Goal: Task Accomplishment & Management: Use online tool/utility

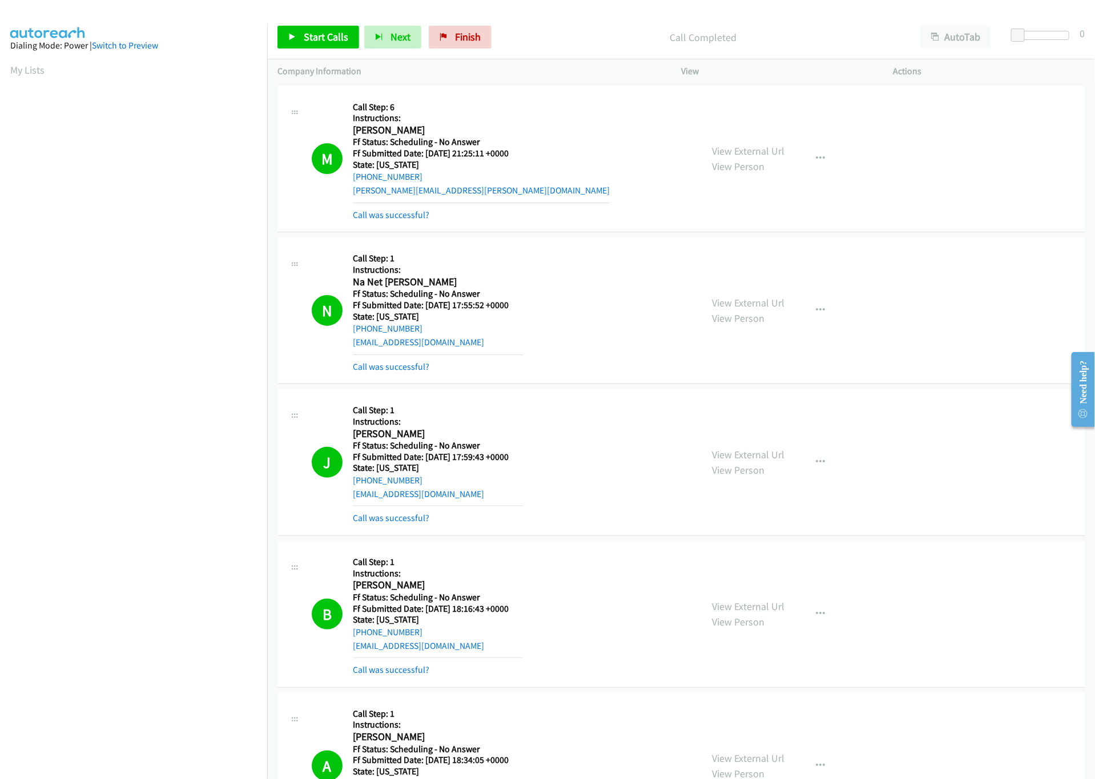
scroll to position [1598, 0]
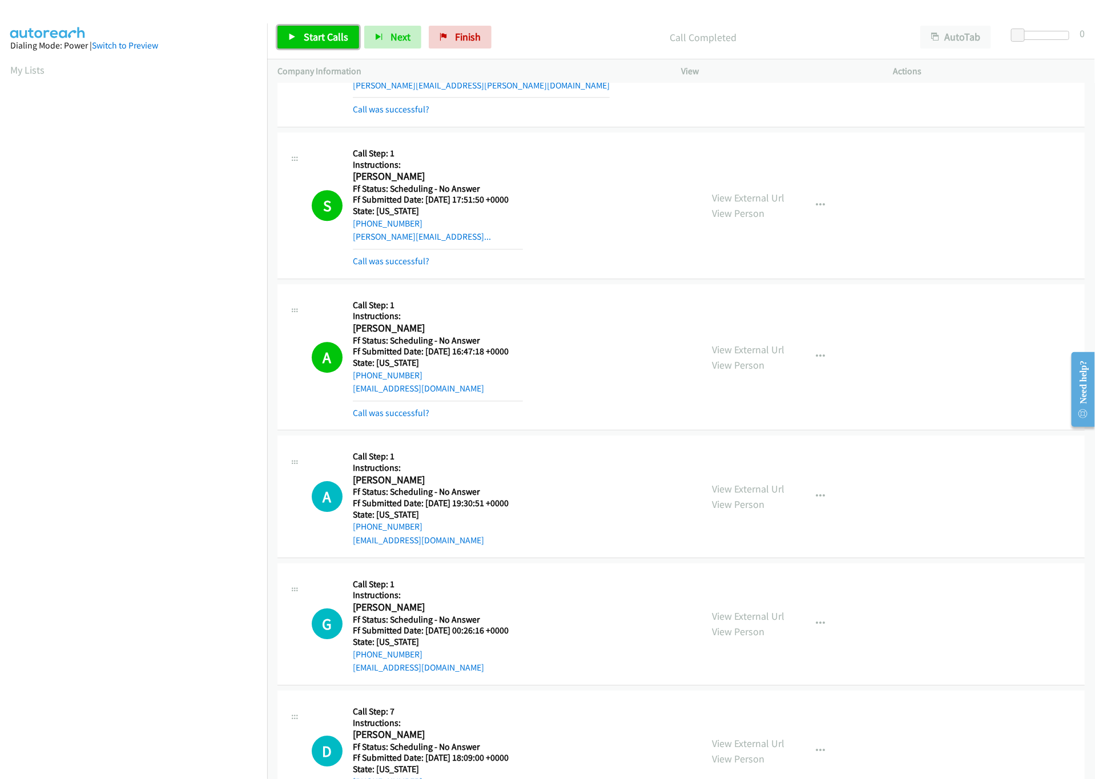
click at [329, 45] on link "Start Calls" at bounding box center [318, 37] width 82 height 23
click at [314, 17] on div "Start Calls Pause Next Finish Started AutoTab AutoTab 0" at bounding box center [680, 37] width 827 height 44
click at [310, 43] on span "Pause" at bounding box center [317, 36] width 26 height 13
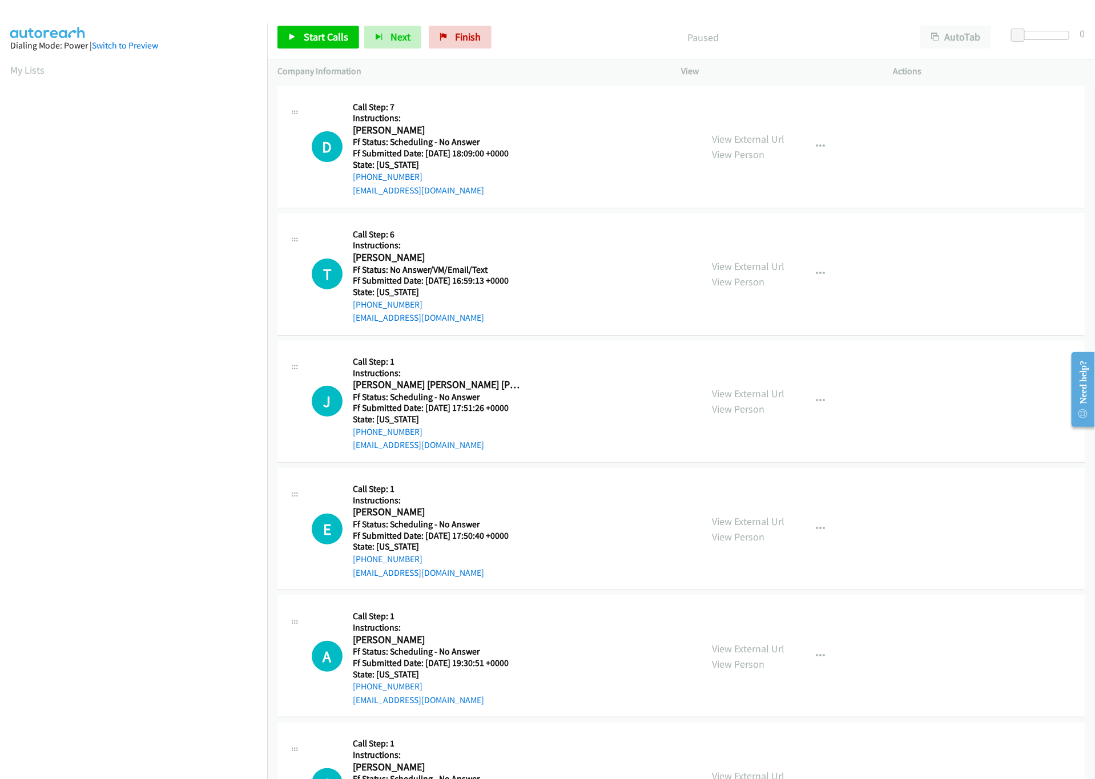
click at [163, 675] on nav "Dialing Mode: Power | Switch to Preview My Lists" at bounding box center [134, 412] width 268 height 779
click at [306, 34] on span "Start Calls" at bounding box center [326, 36] width 45 height 13
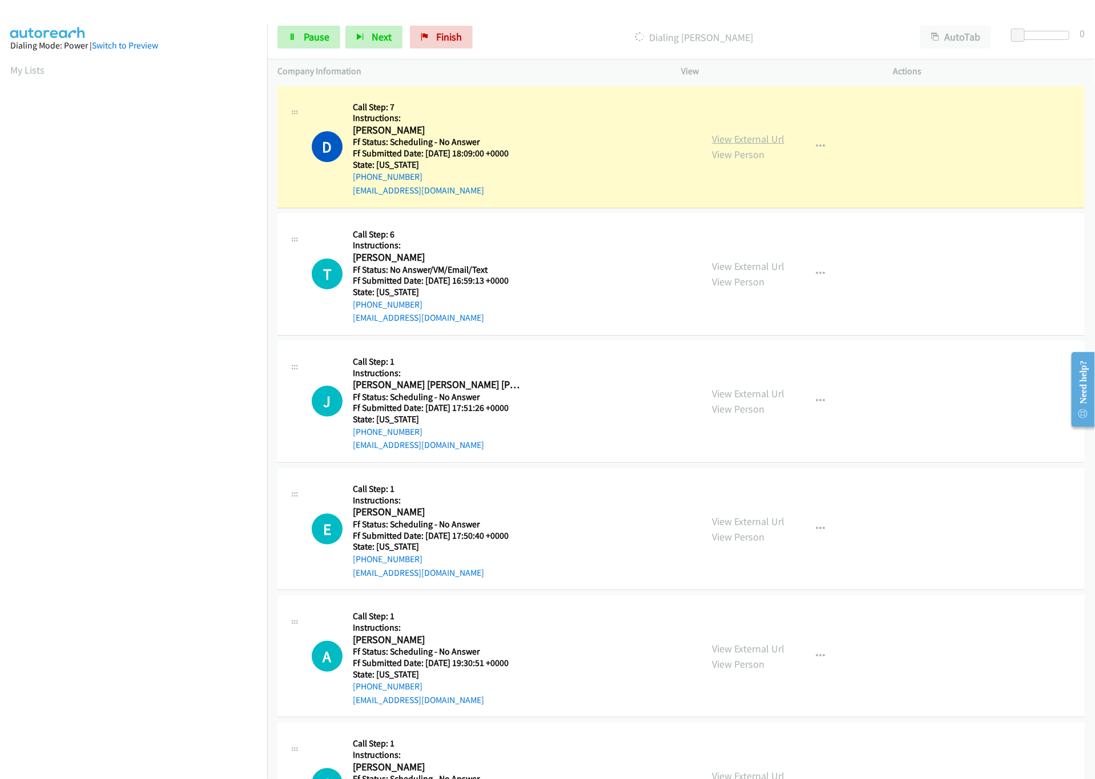
click at [764, 137] on link "View External Url" at bounding box center [748, 138] width 72 height 13
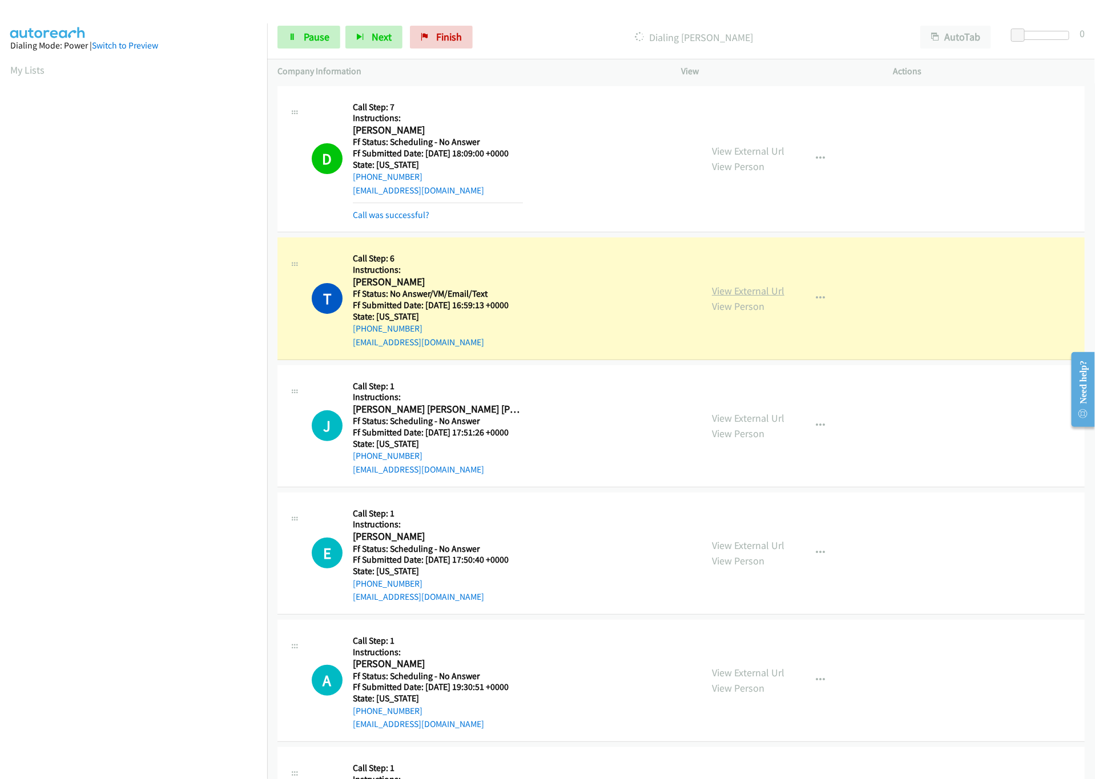
click at [729, 289] on link "View External Url" at bounding box center [748, 290] width 72 height 13
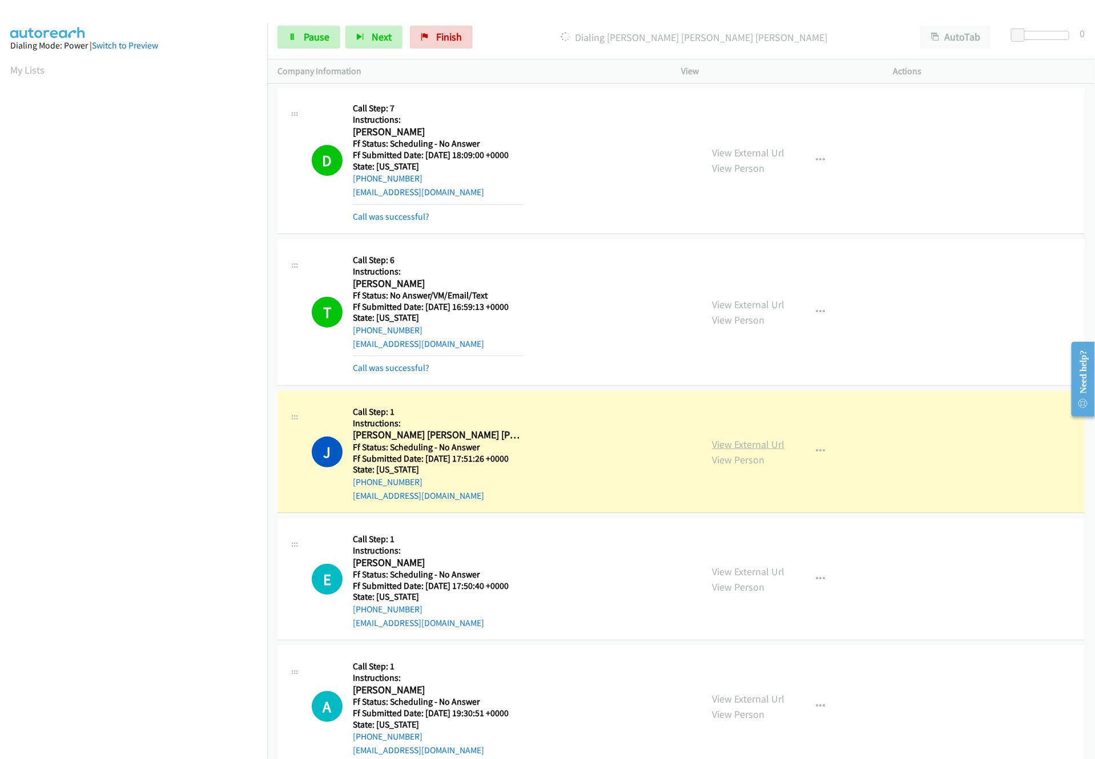
click at [756, 446] on link "View External Url" at bounding box center [748, 444] width 72 height 13
click at [619, 461] on div "J Callback Scheduled Call Step: 1 Instructions: [PERSON_NAME] [PERSON_NAME] [PE…" at bounding box center [501, 451] width 379 height 101
click at [741, 442] on link "View External Url" at bounding box center [748, 444] width 72 height 13
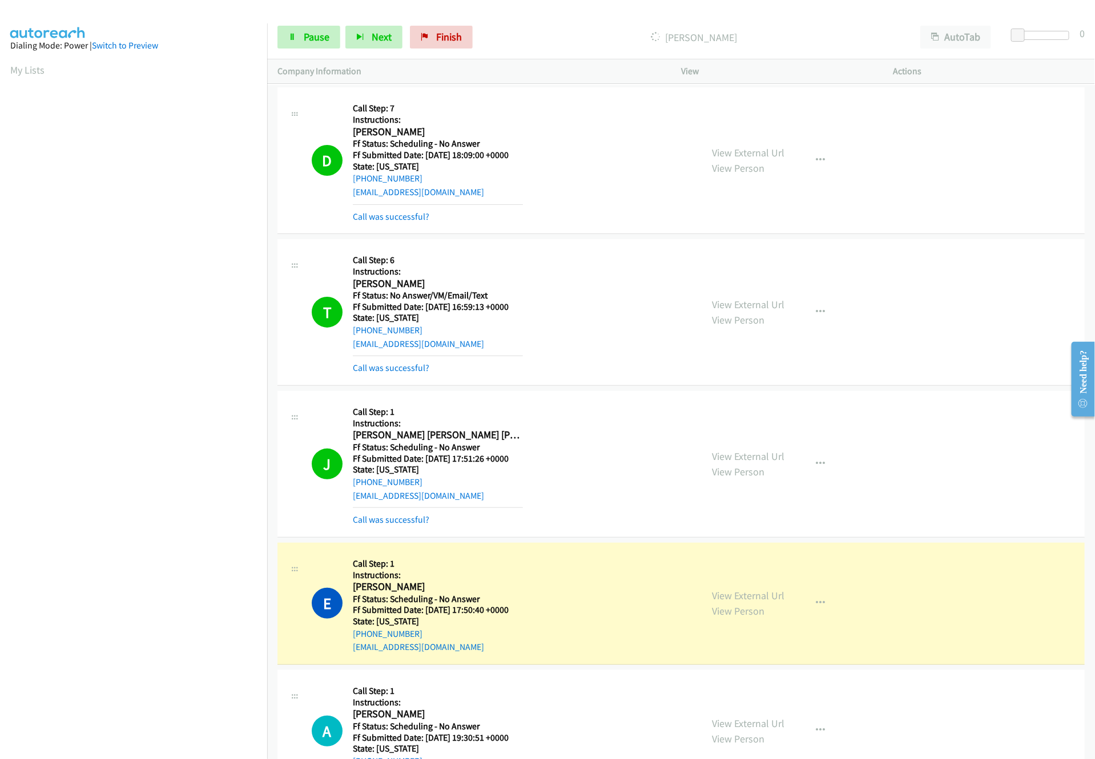
drag, startPoint x: 765, startPoint y: 591, endPoint x: 774, endPoint y: 588, distance: 9.2
click at [765, 591] on link "View External Url" at bounding box center [748, 595] width 72 height 13
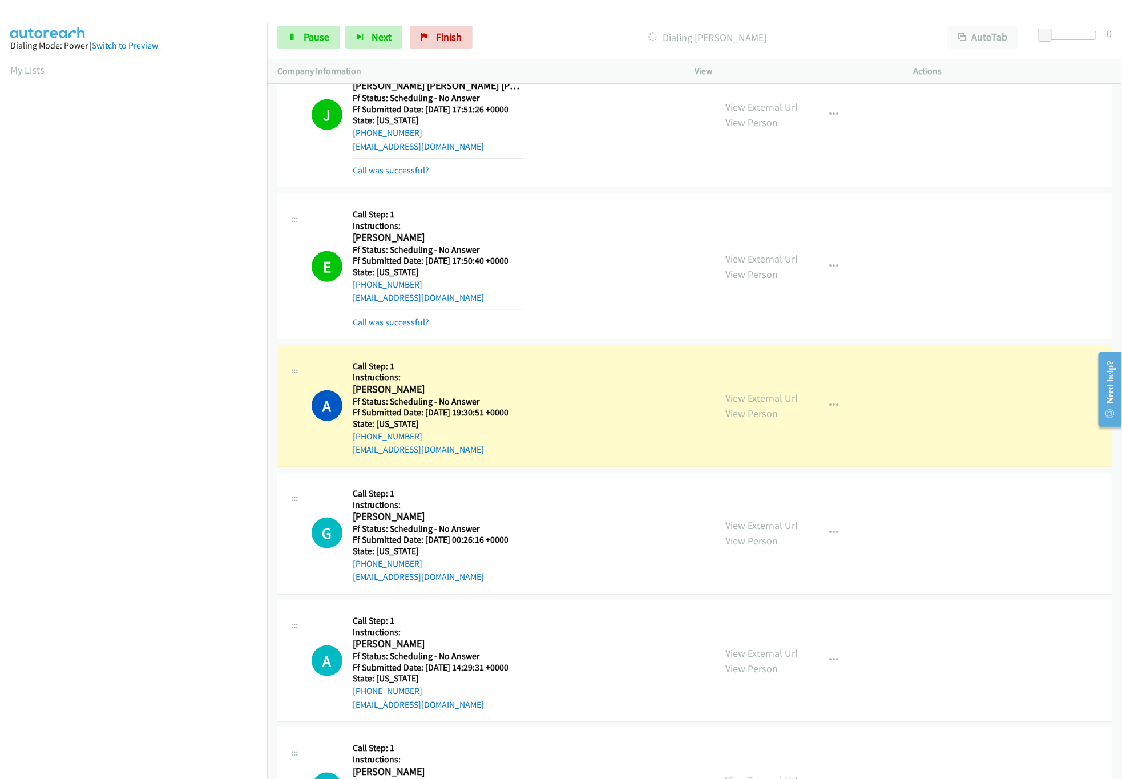
scroll to position [456, 0]
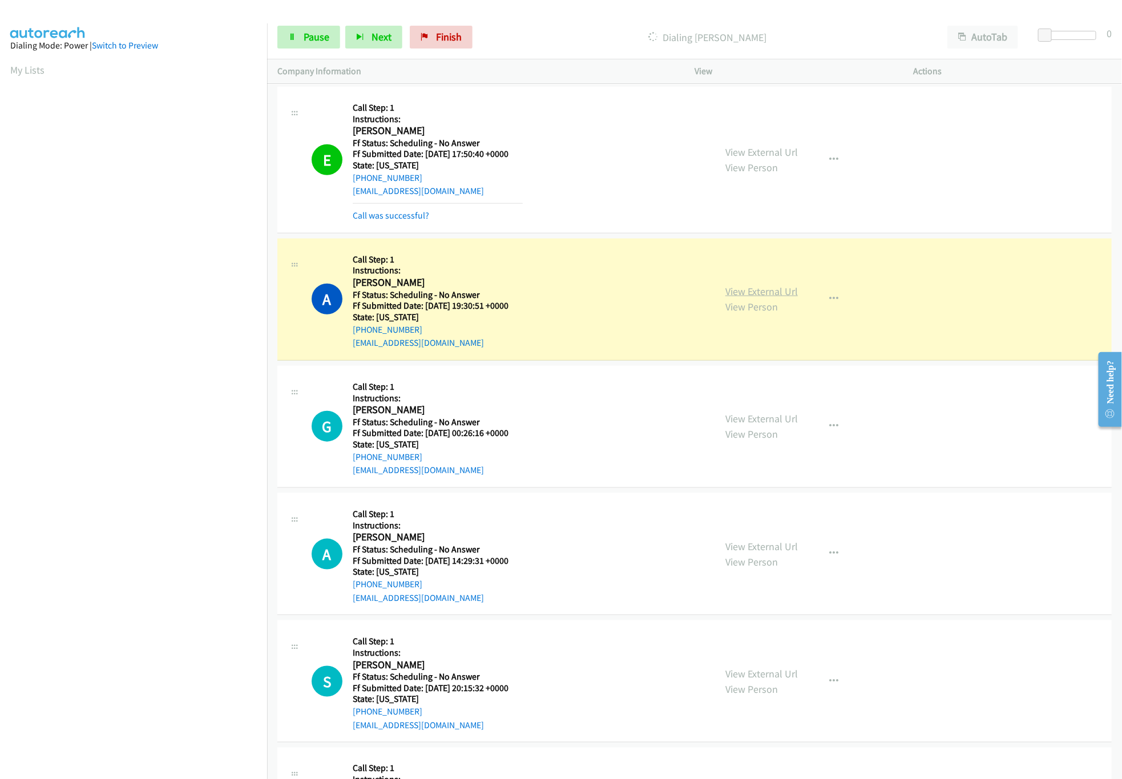
click at [748, 291] on link "View External Url" at bounding box center [761, 291] width 72 height 13
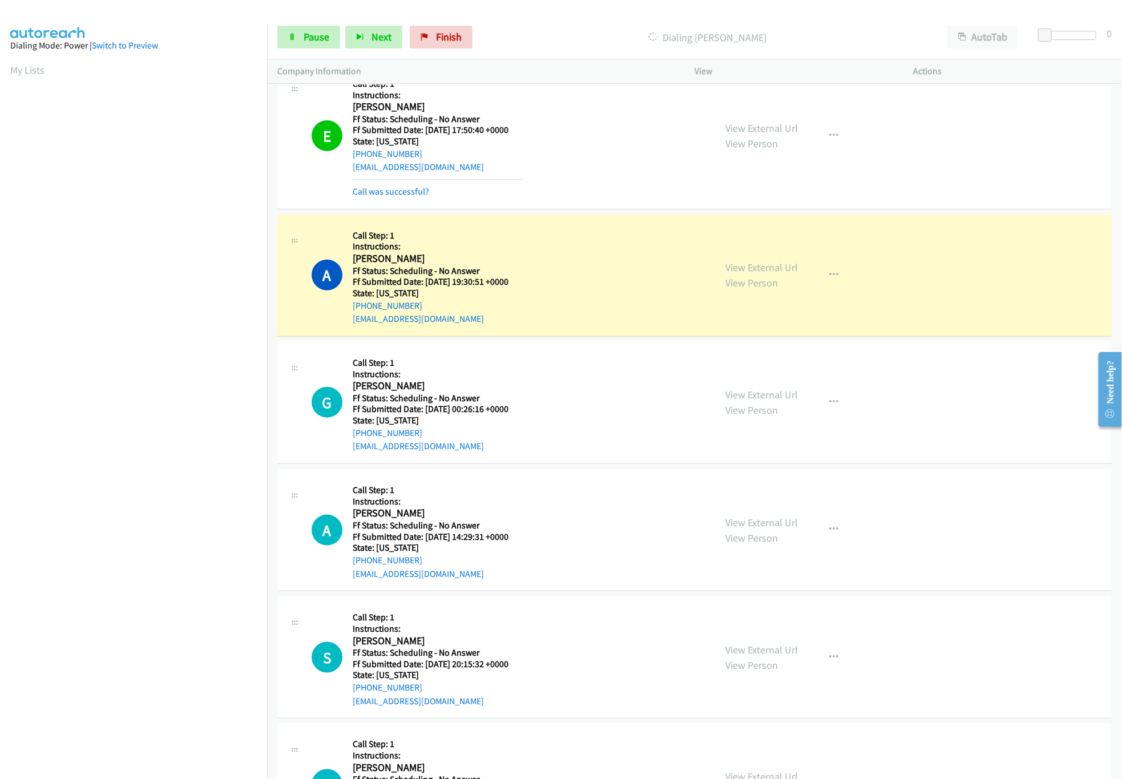
click at [507, 240] on h5 "Call Step: 1" at bounding box center [438, 235] width 170 height 11
click at [747, 399] on link "View External Url" at bounding box center [761, 394] width 72 height 13
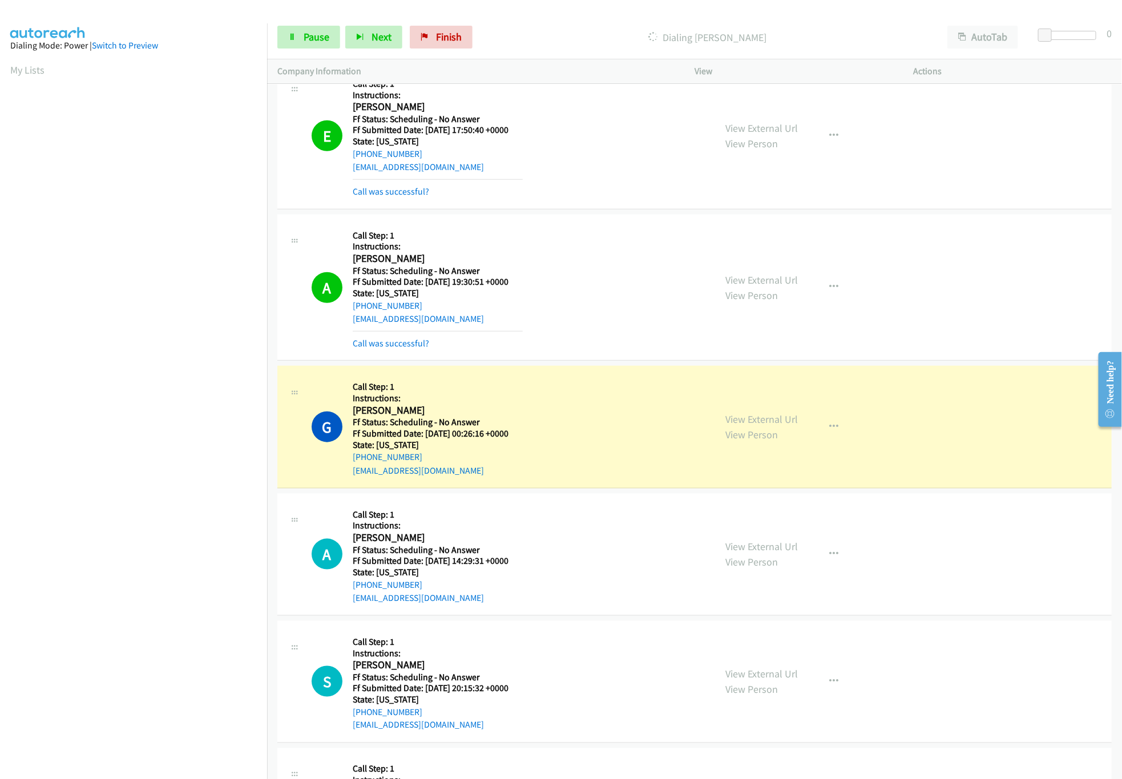
scroll to position [708, 0]
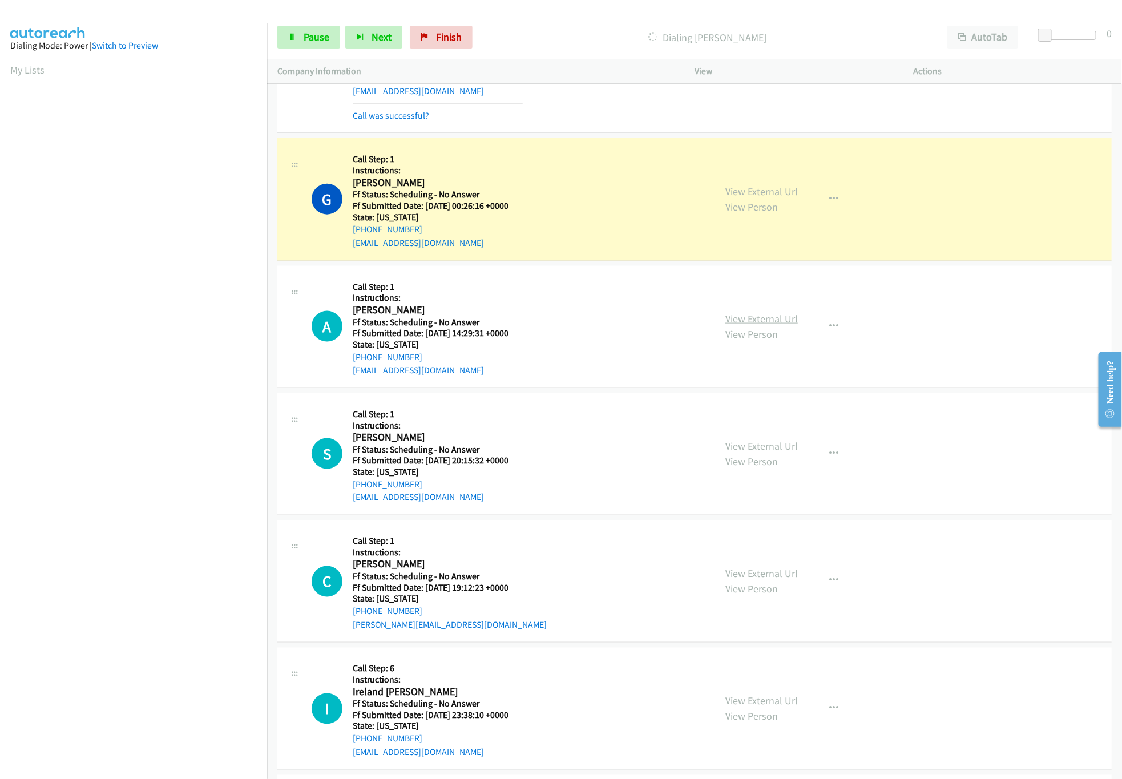
click at [738, 314] on link "View External Url" at bounding box center [761, 318] width 72 height 13
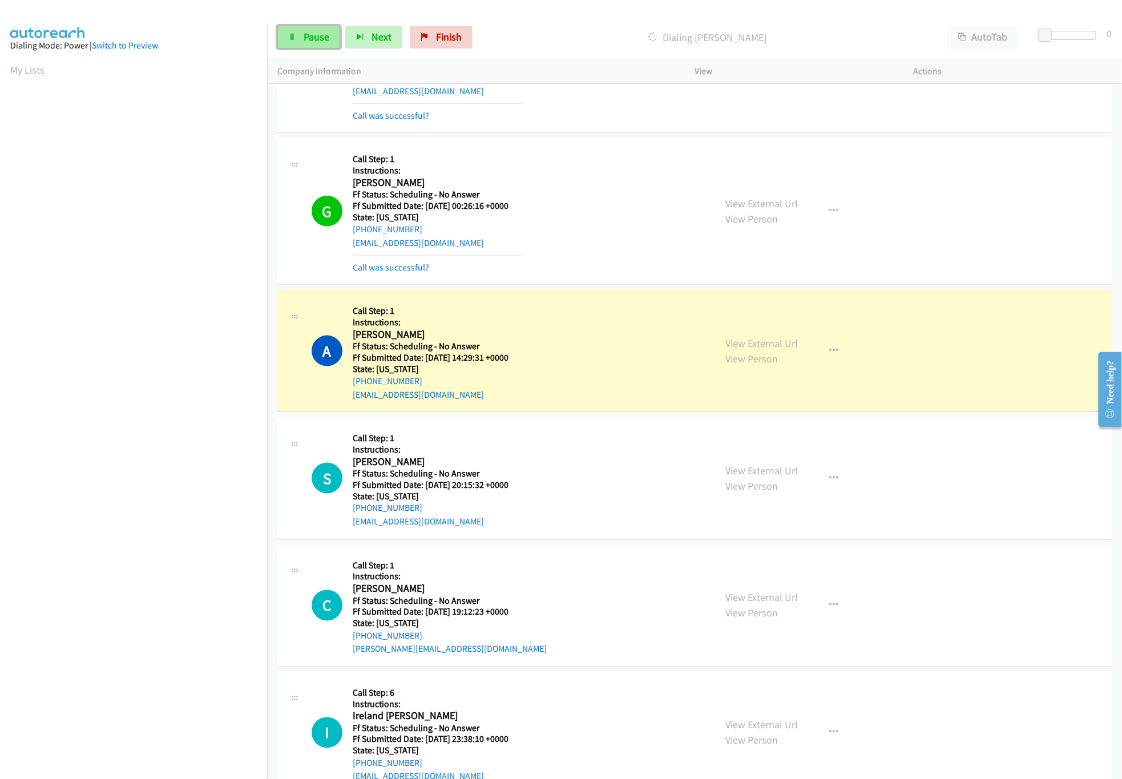
click at [298, 31] on link "Pause" at bounding box center [308, 37] width 63 height 23
click at [762, 343] on link "View External Url" at bounding box center [761, 343] width 72 height 13
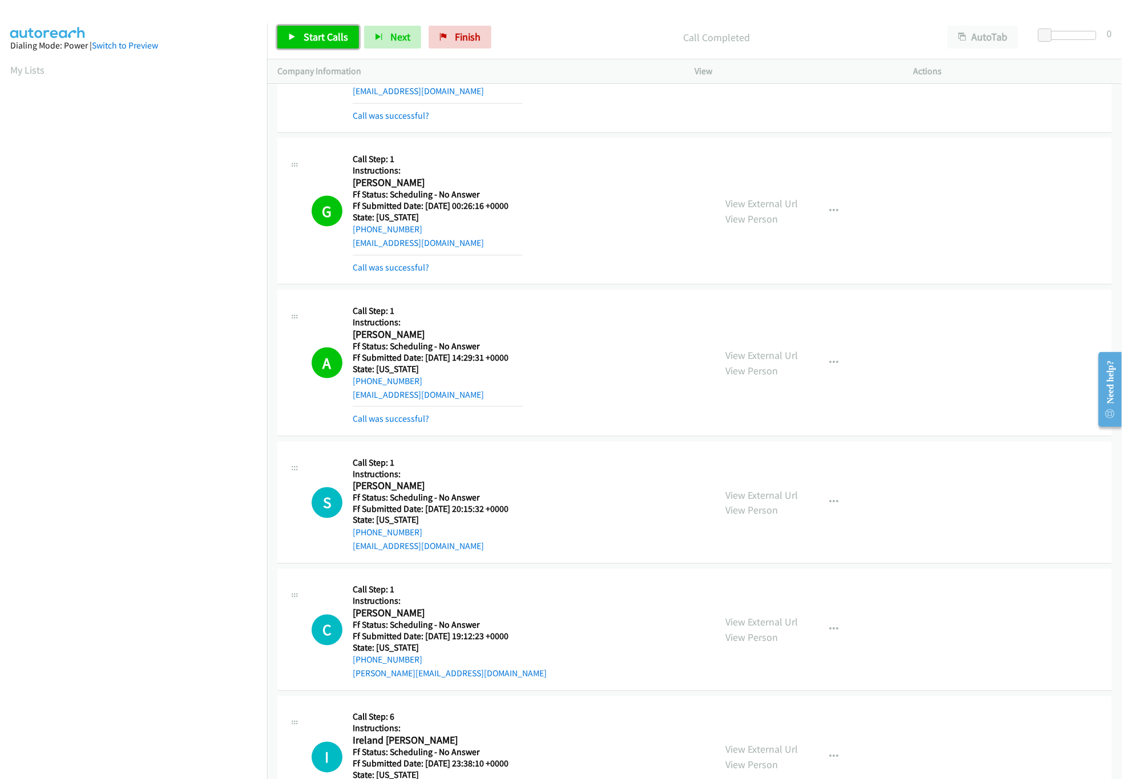
click at [308, 33] on span "Start Calls" at bounding box center [326, 36] width 45 height 13
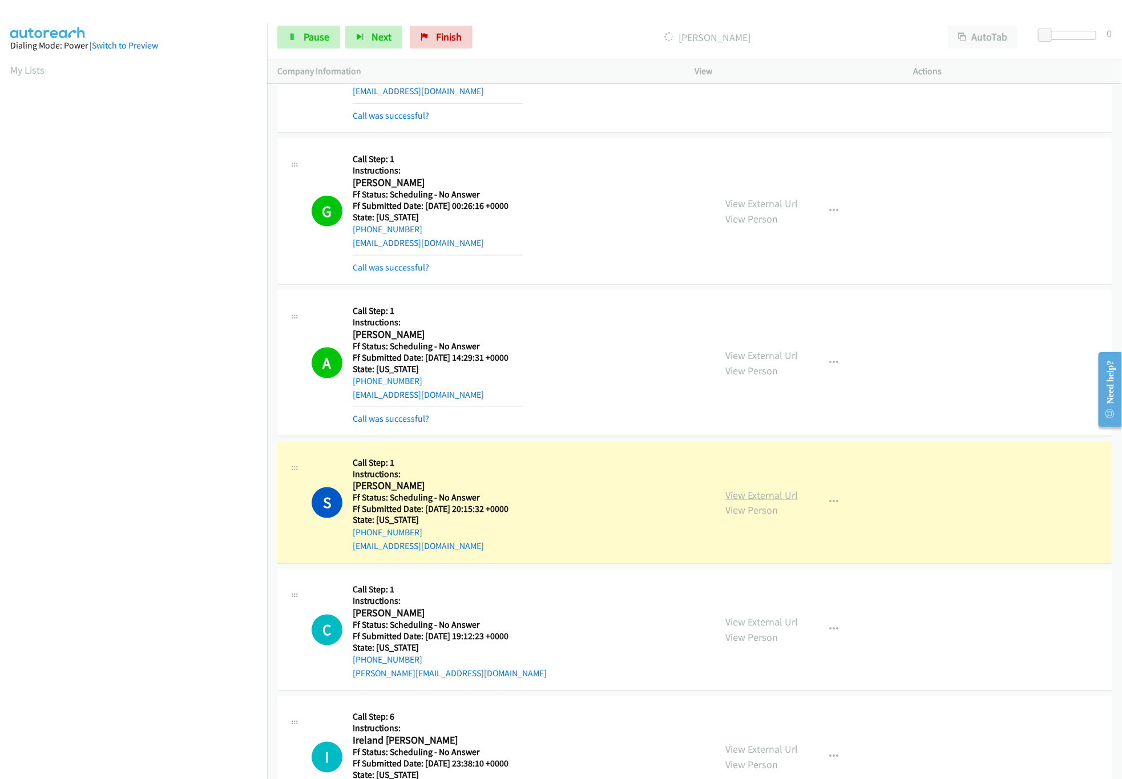
click at [777, 497] on link "View External Url" at bounding box center [761, 494] width 72 height 13
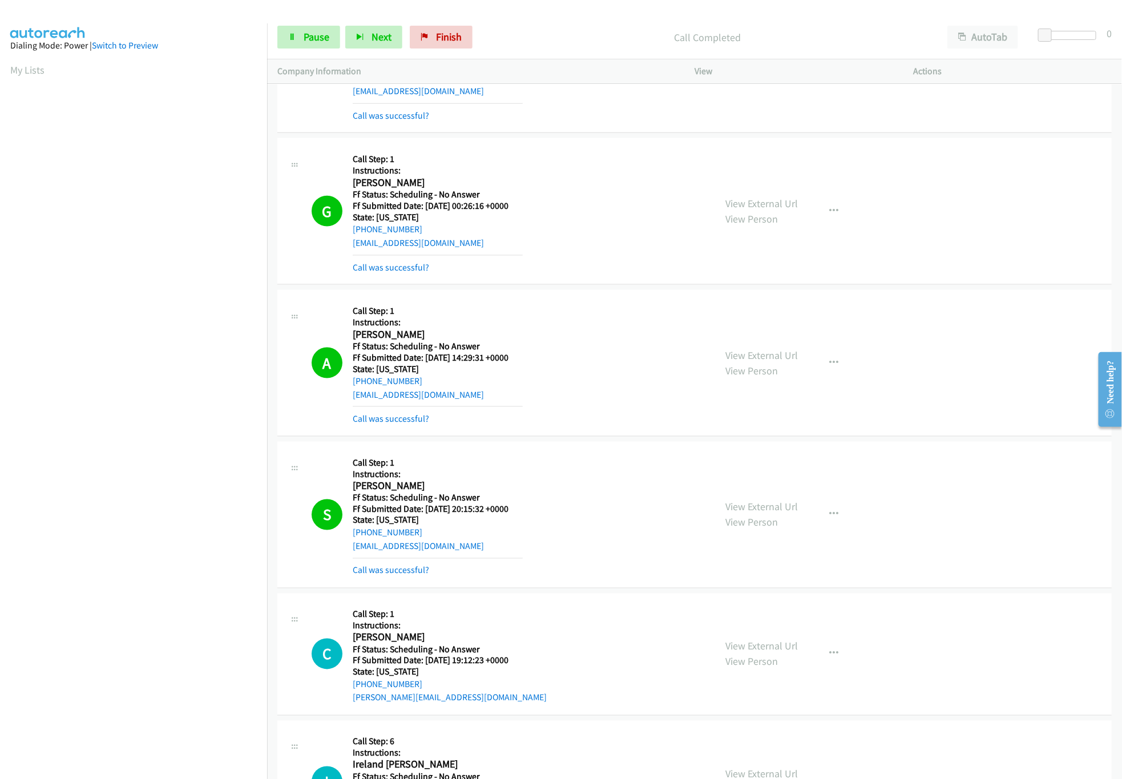
click at [204, 711] on nav "Dialing Mode: Power | Switch to Preview My Lists" at bounding box center [134, 412] width 268 height 779
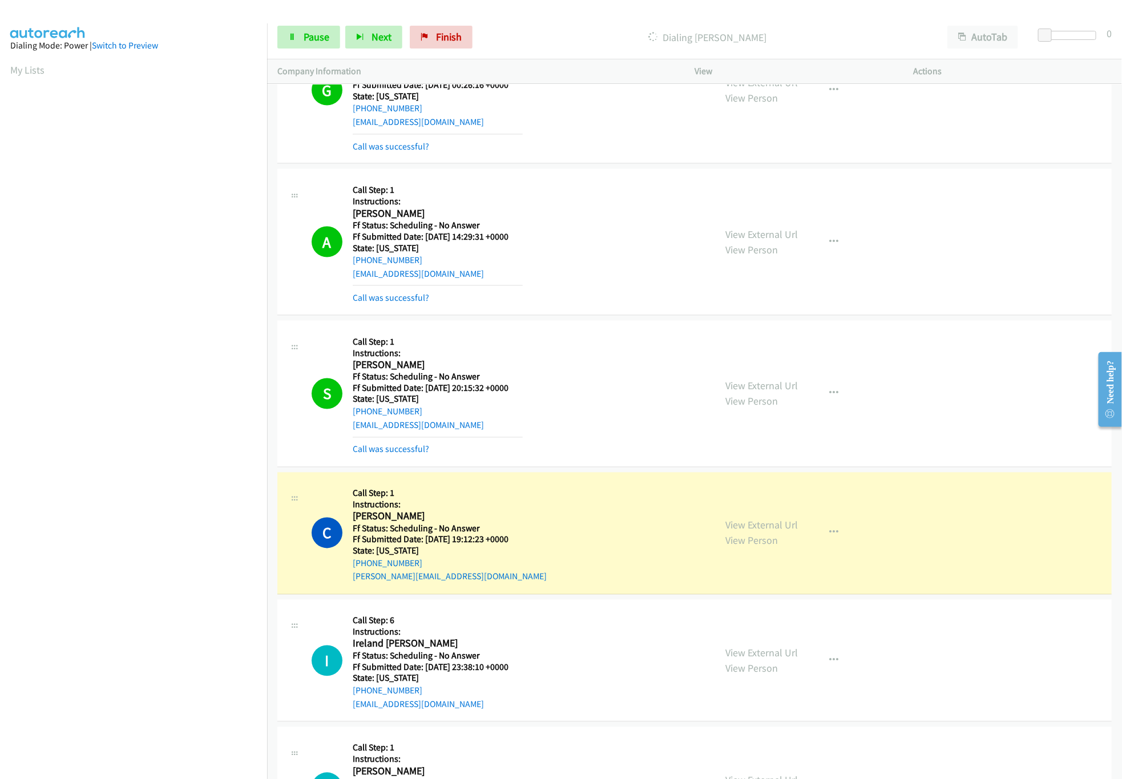
scroll to position [936, 0]
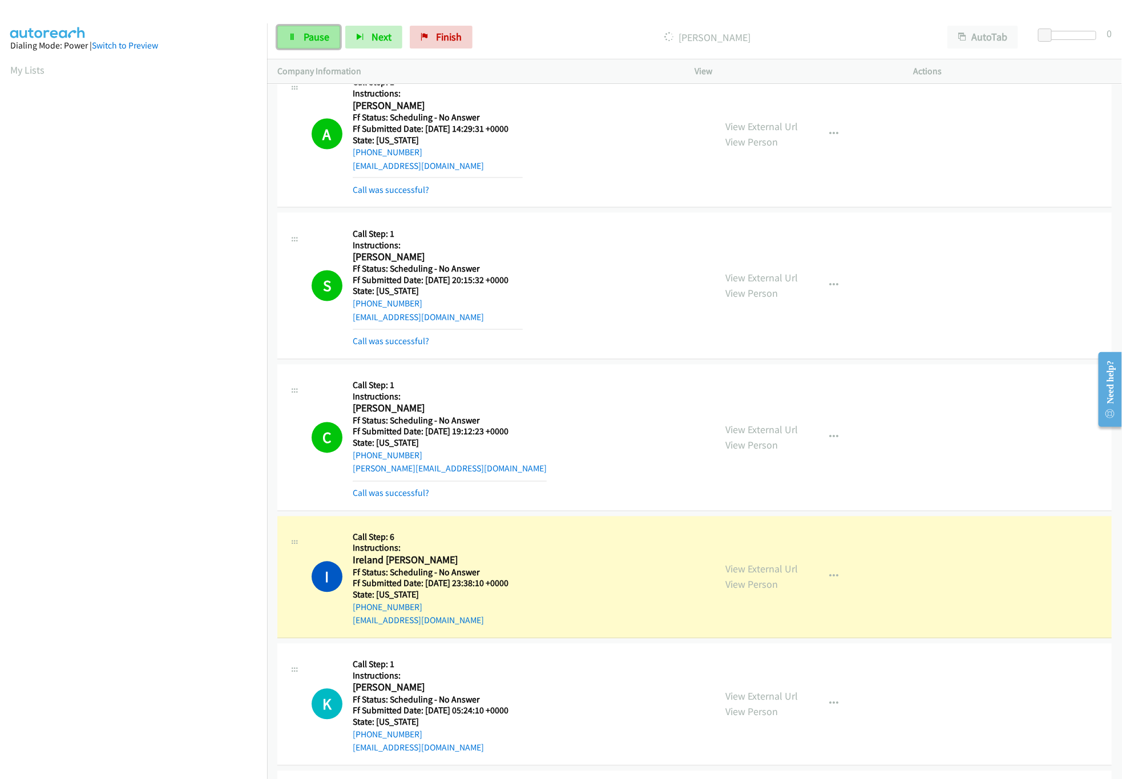
click at [310, 39] on span "Pause" at bounding box center [317, 36] width 26 height 13
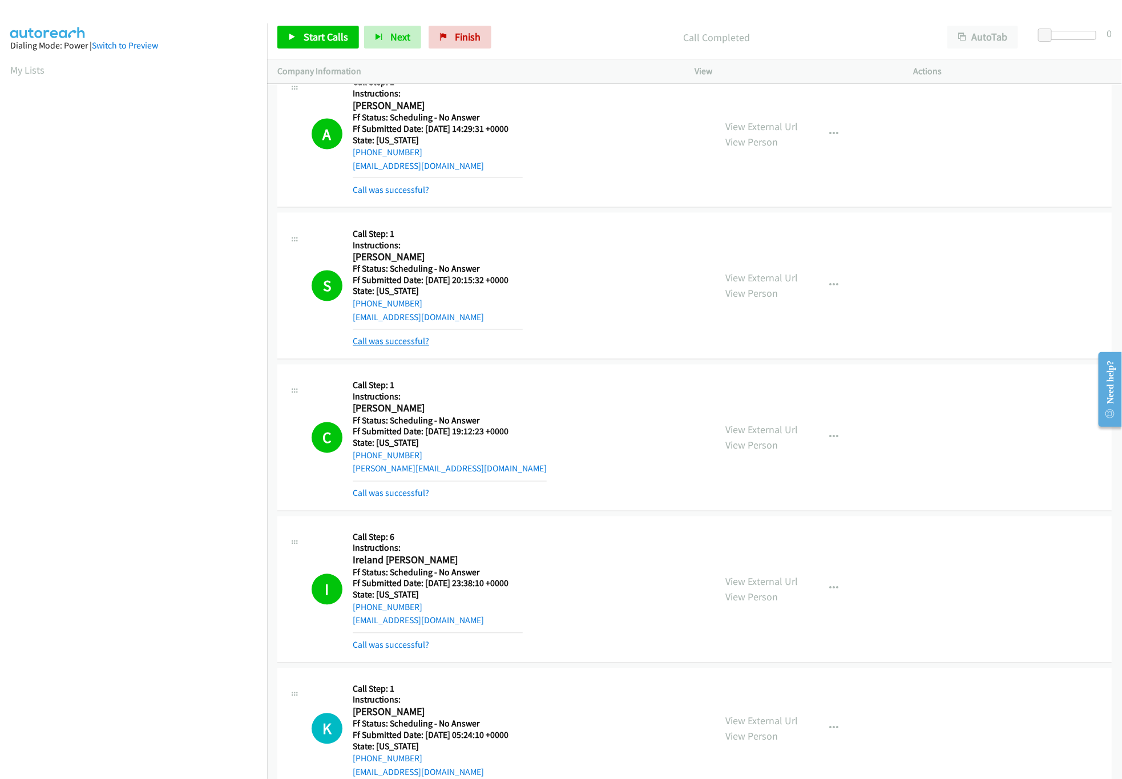
drag, startPoint x: 399, startPoint y: 353, endPoint x: 405, endPoint y: 348, distance: 7.7
click at [399, 349] on div "Call was successful?" at bounding box center [438, 342] width 170 height 14
click at [405, 347] on link "Call was successful?" at bounding box center [391, 341] width 76 height 11
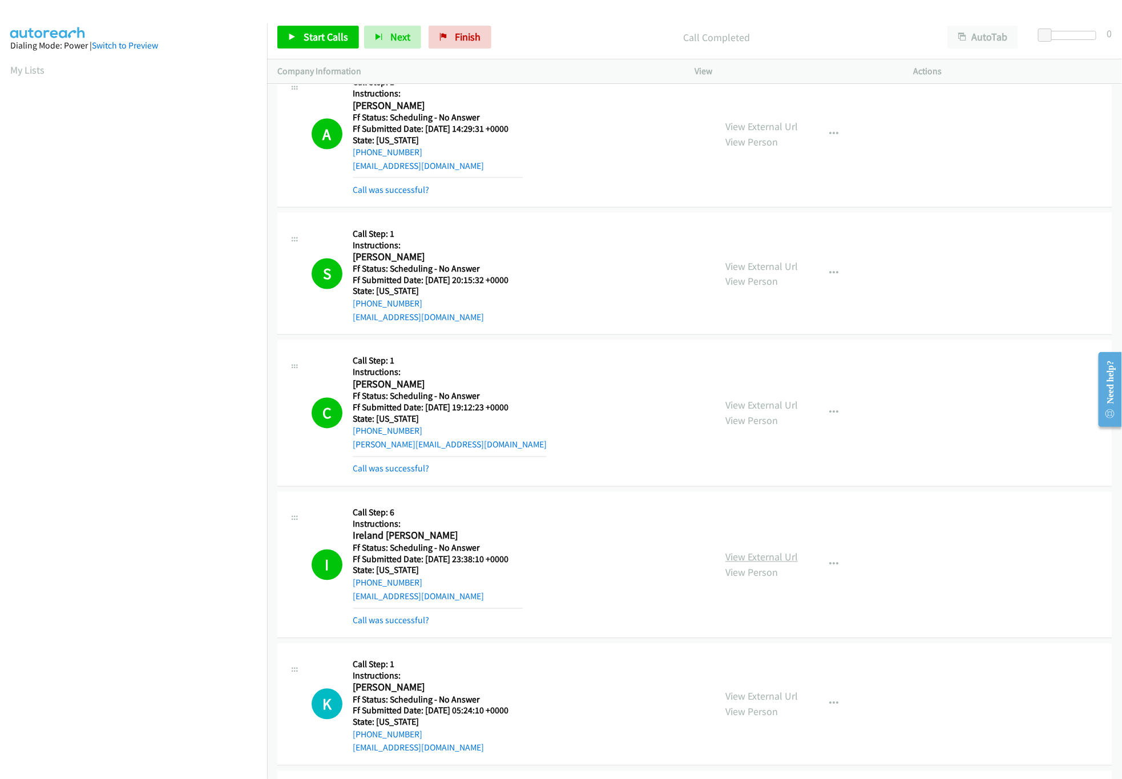
click at [750, 563] on link "View External Url" at bounding box center [761, 557] width 72 height 13
click at [783, 412] on link "View External Url" at bounding box center [761, 405] width 72 height 13
click at [731, 402] on link "View External Url" at bounding box center [761, 405] width 72 height 13
click at [728, 564] on link "View External Url" at bounding box center [761, 557] width 72 height 13
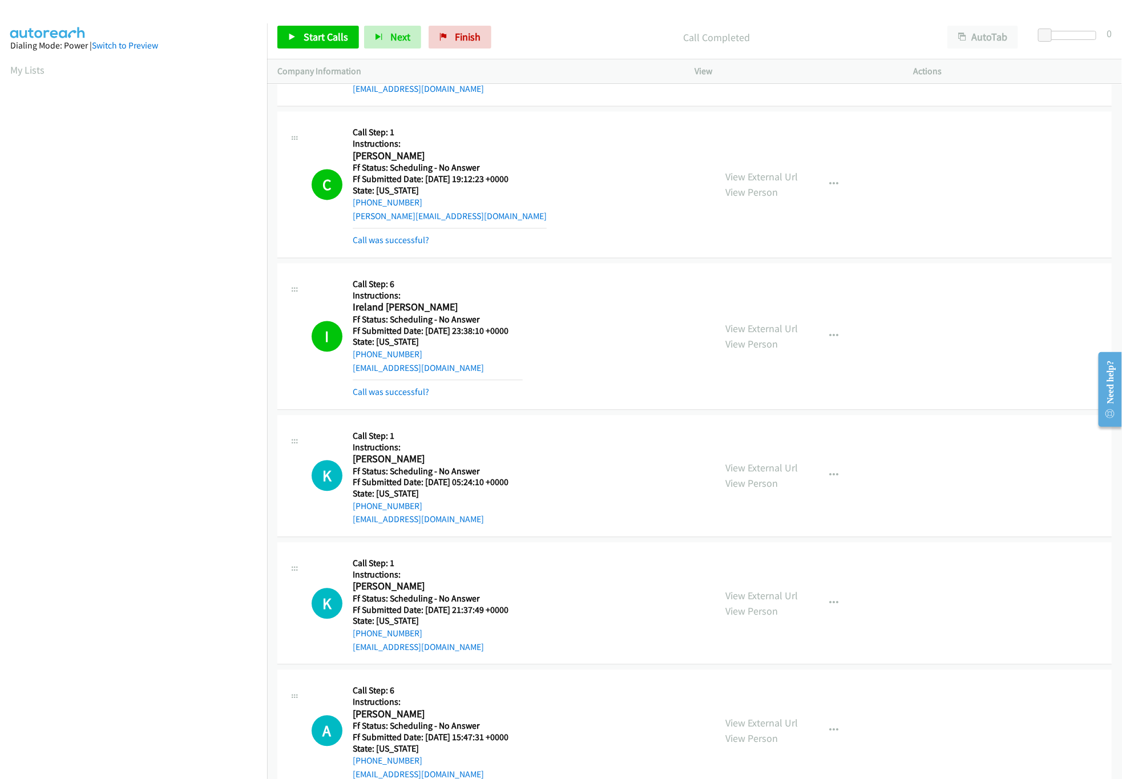
click at [324, 52] on div "Start Calls Pause Next Finish Call Completed AutoTab AutoTab 0" at bounding box center [694, 37] width 855 height 44
click at [321, 47] on link "Start Calls" at bounding box center [318, 37] width 82 height 23
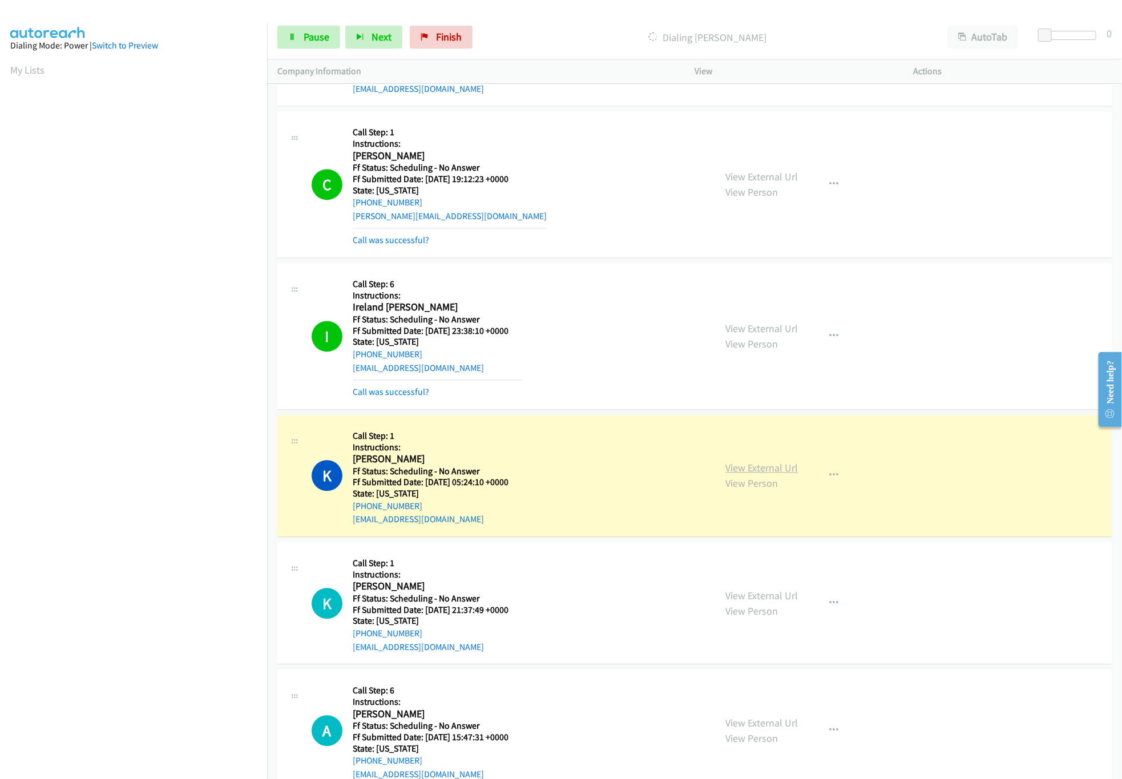
click at [748, 469] on link "View External Url" at bounding box center [761, 468] width 72 height 13
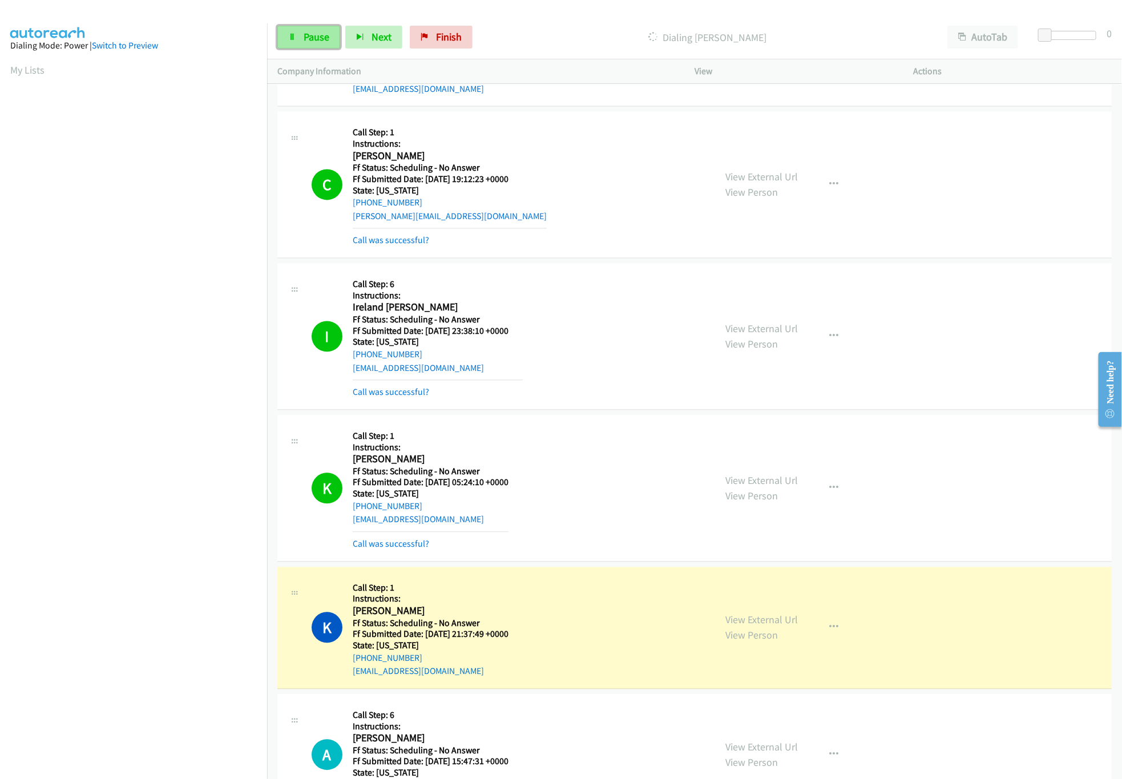
click at [312, 35] on span "Pause" at bounding box center [317, 36] width 26 height 13
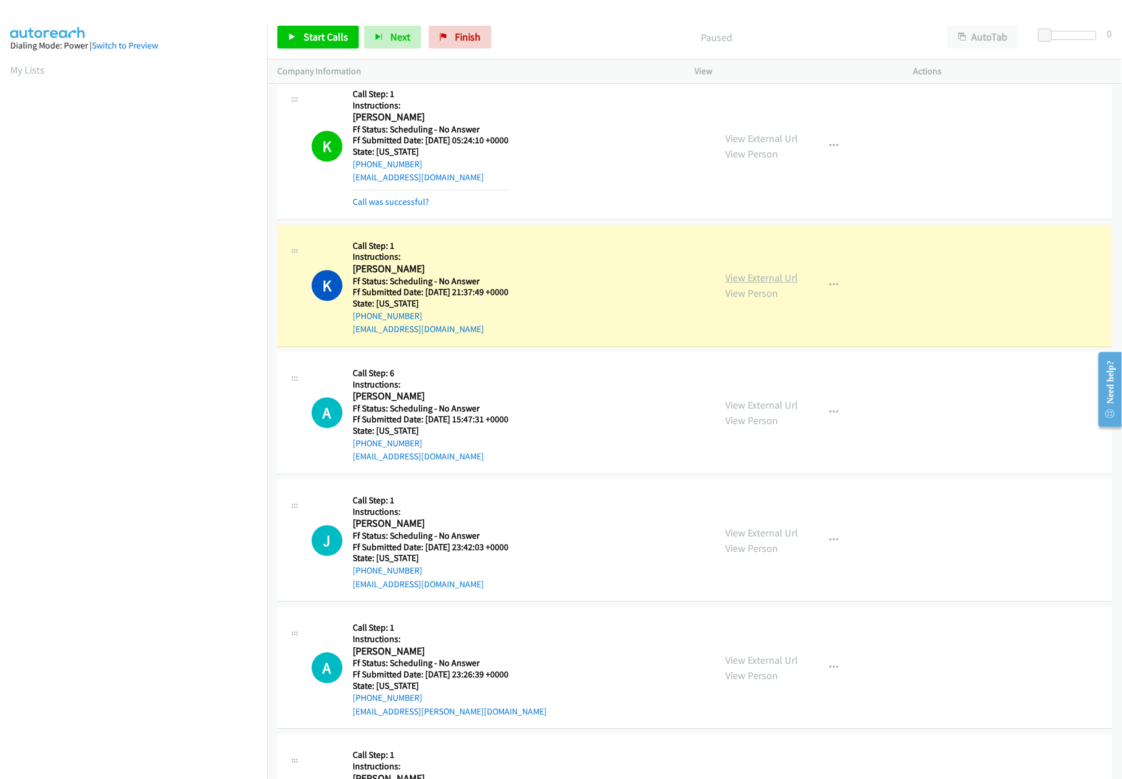
click at [764, 280] on link "View External Url" at bounding box center [761, 277] width 72 height 13
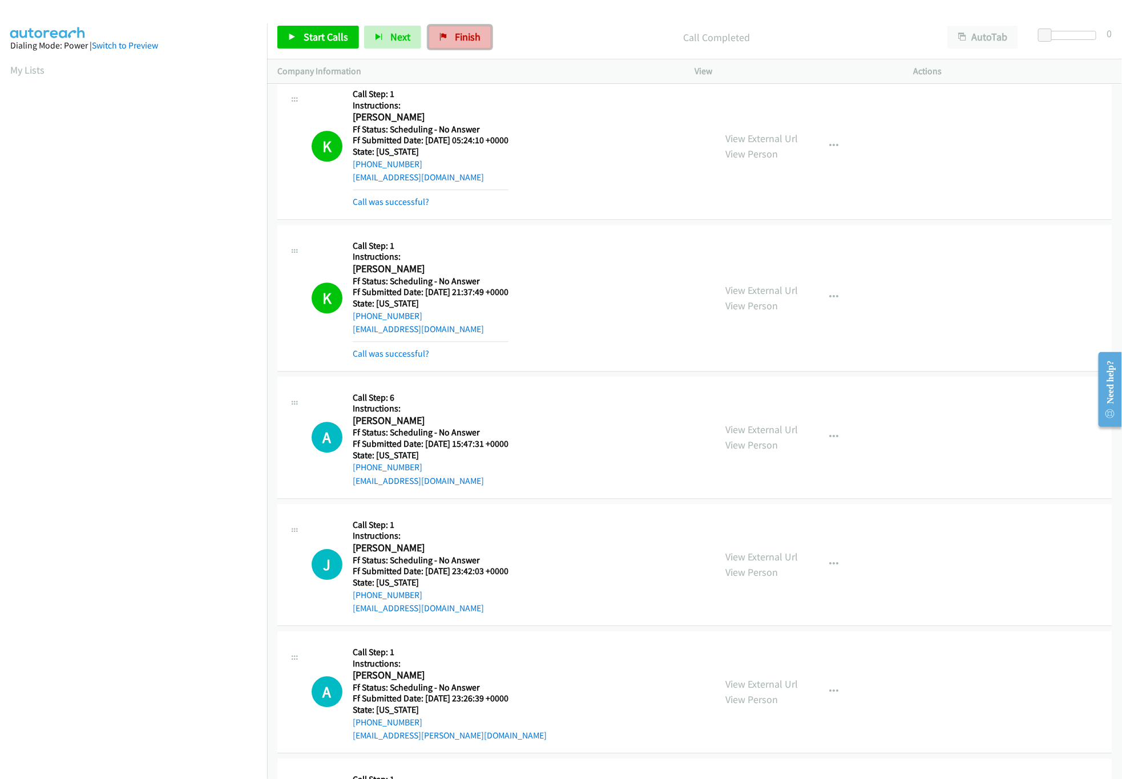
click at [479, 48] on link "Finish" at bounding box center [460, 37] width 63 height 23
